Goal: Task Accomplishment & Management: Manage account settings

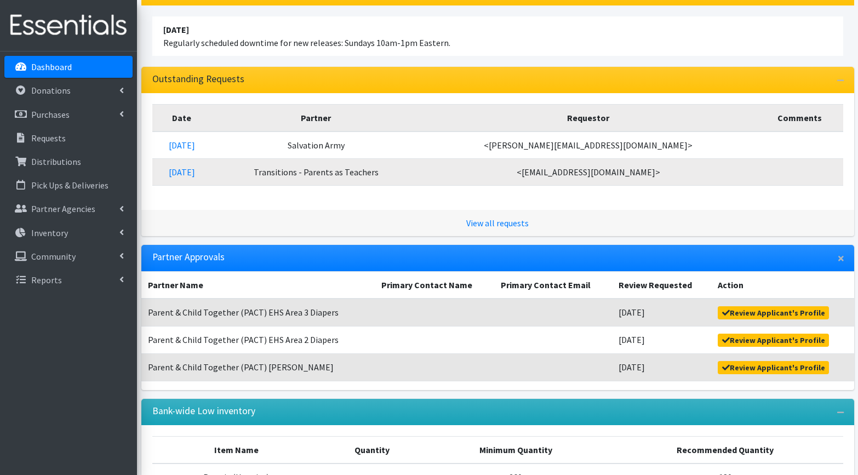
scroll to position [124, 0]
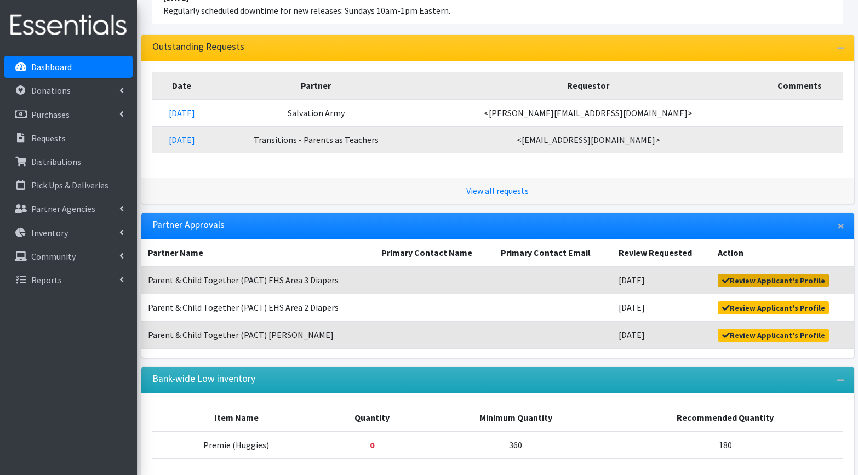
click at [753, 280] on link "Review Applicant's Profile" at bounding box center [772, 280] width 111 height 13
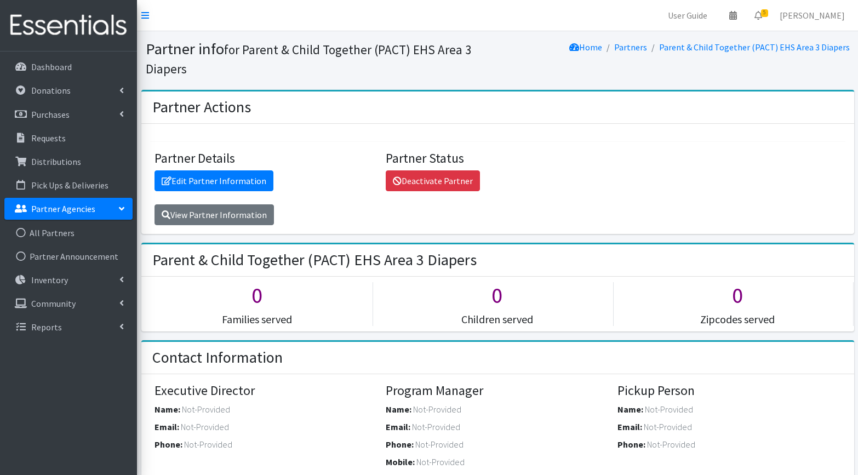
scroll to position [742, 0]
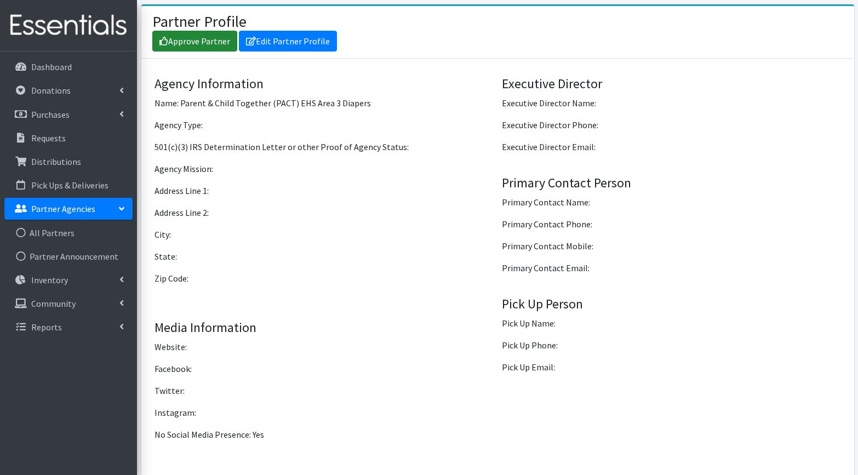
click at [210, 39] on link "Approve Partner" at bounding box center [194, 41] width 85 height 21
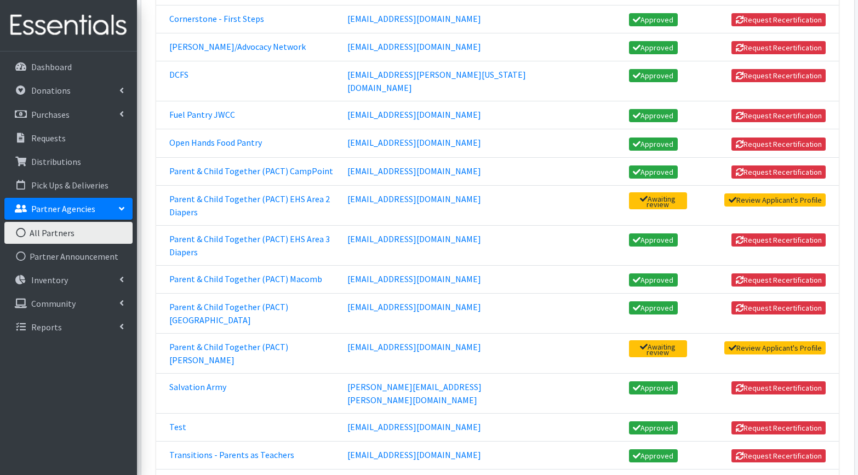
scroll to position [408, 0]
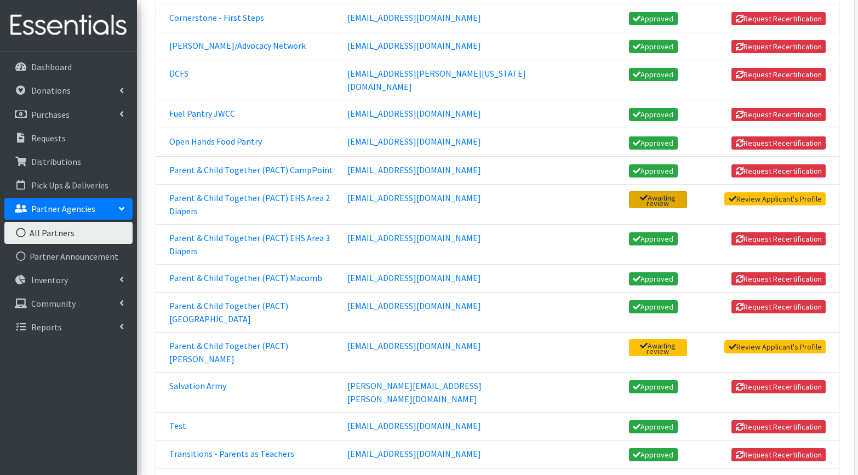
click at [629, 191] on span "Awaiting review" at bounding box center [658, 199] width 58 height 17
click at [780, 192] on link "Review Applicant's Profile" at bounding box center [774, 198] width 101 height 13
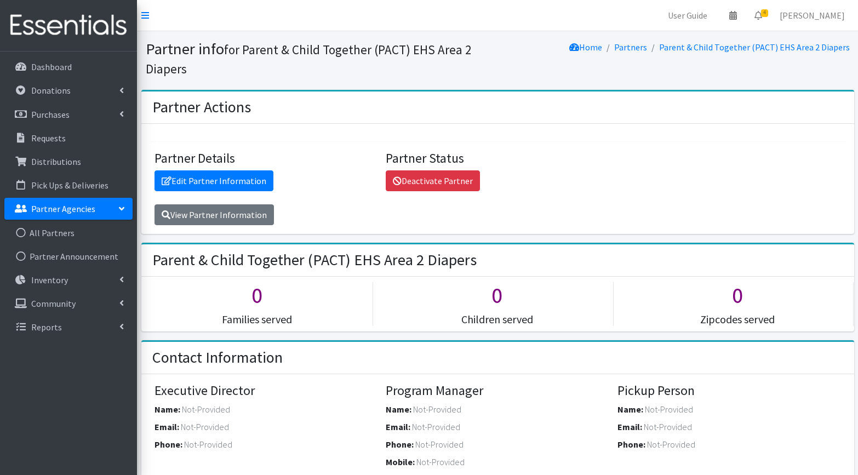
scroll to position [742, 0]
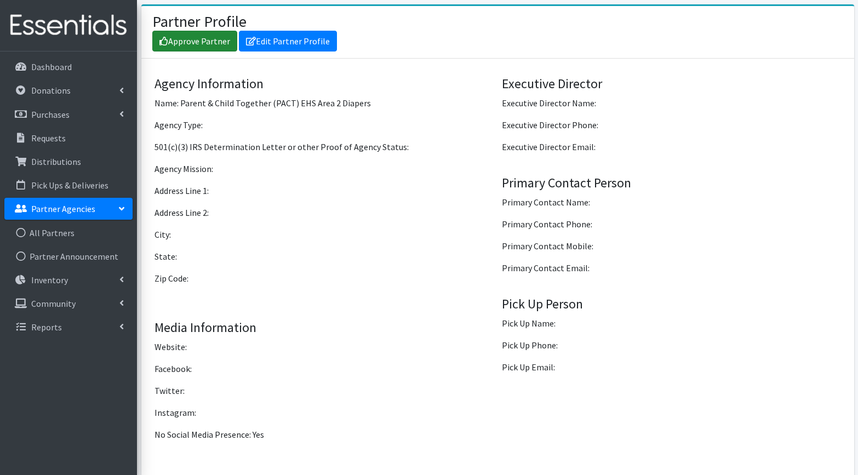
click at [200, 41] on link "Approve Partner" at bounding box center [194, 41] width 85 height 21
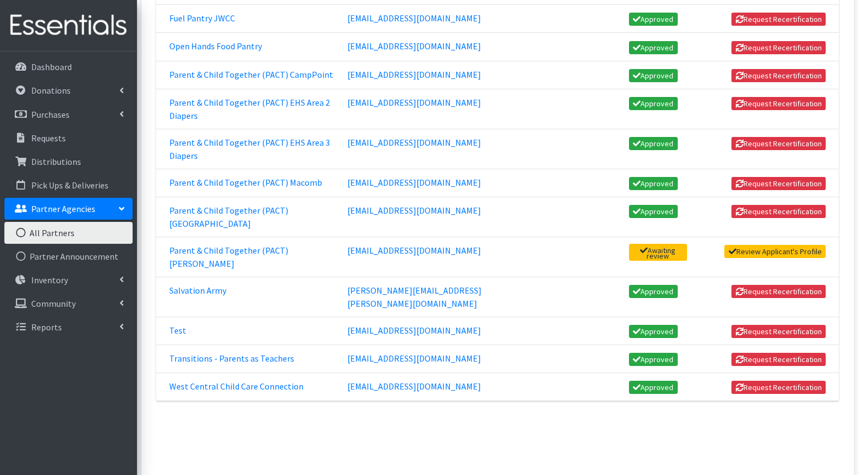
scroll to position [502, 0]
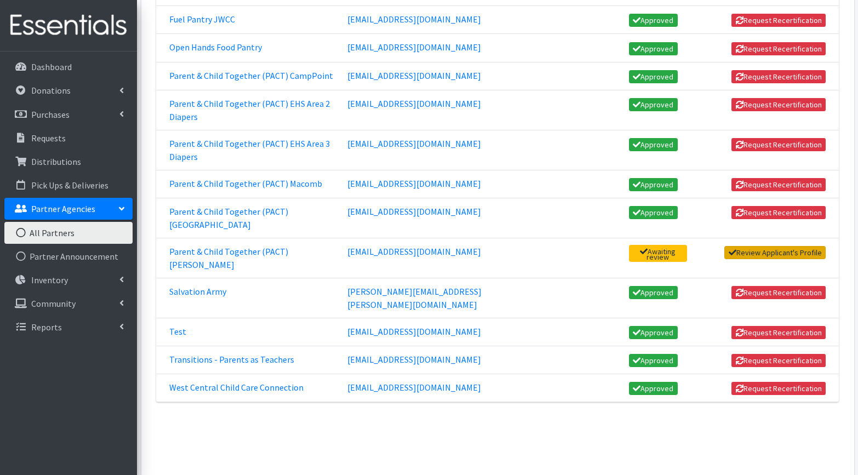
click at [761, 246] on link "Review Applicant's Profile" at bounding box center [774, 252] width 101 height 13
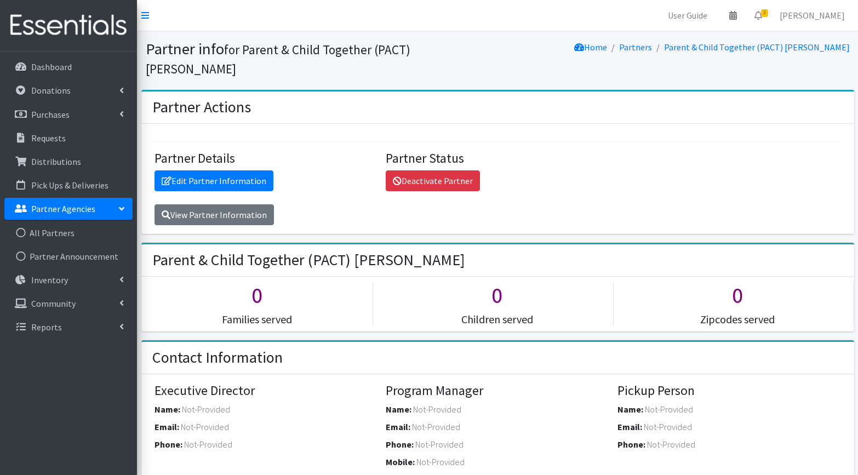
scroll to position [723, 0]
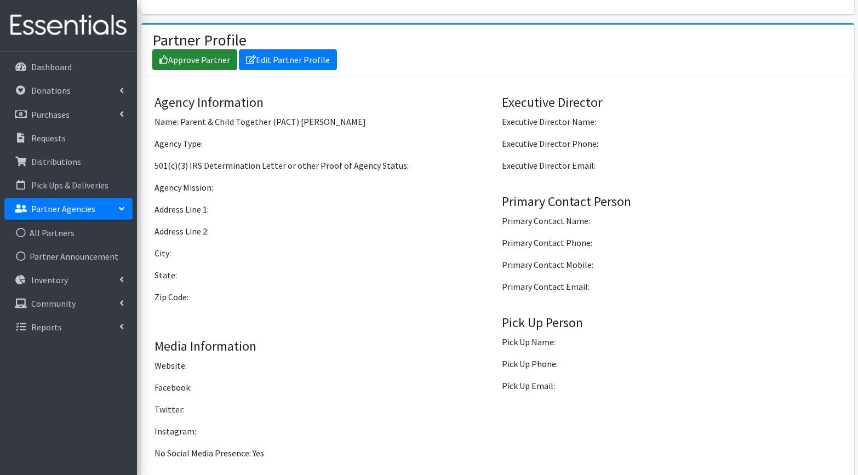
click at [198, 49] on link "Approve Partner" at bounding box center [194, 59] width 85 height 21
